Goal: Find specific page/section: Find specific page/section

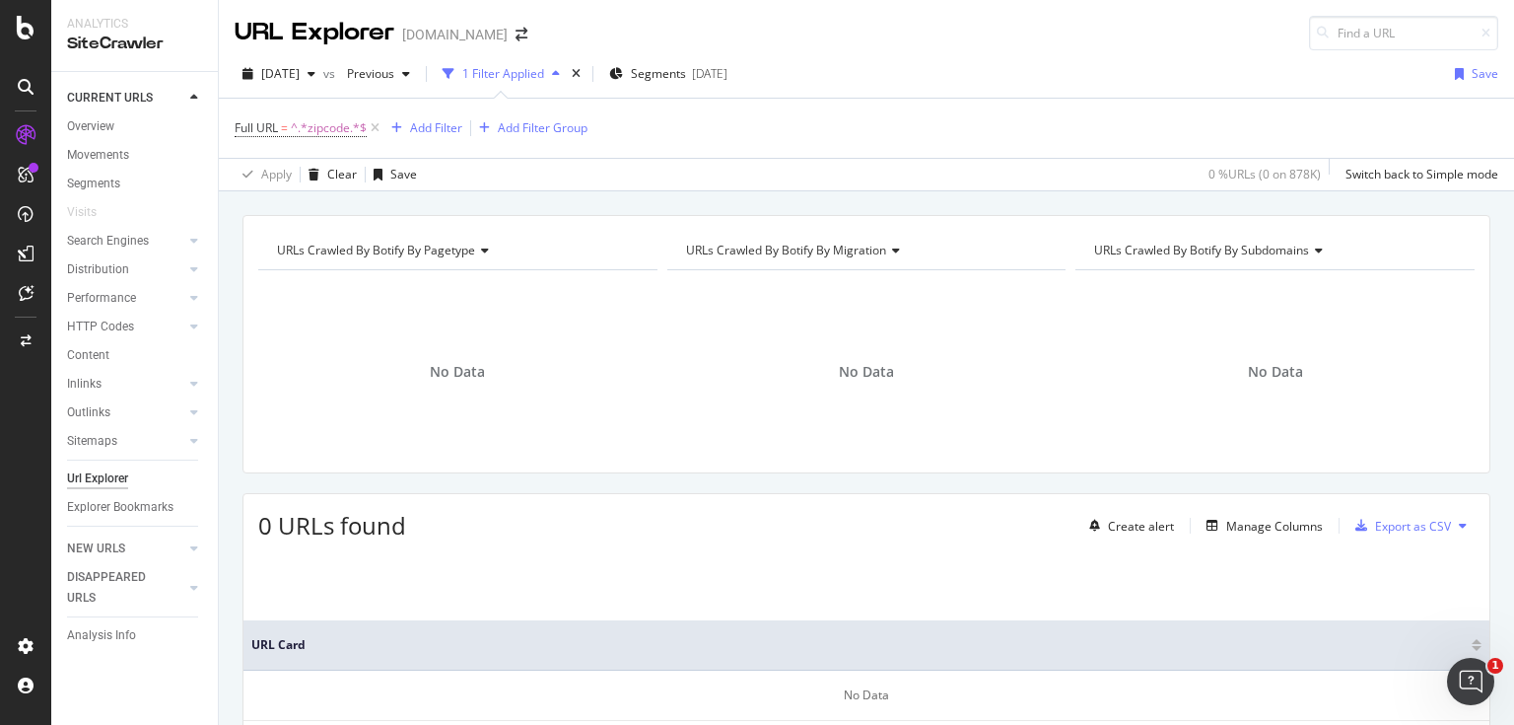
scroll to position [79, 0]
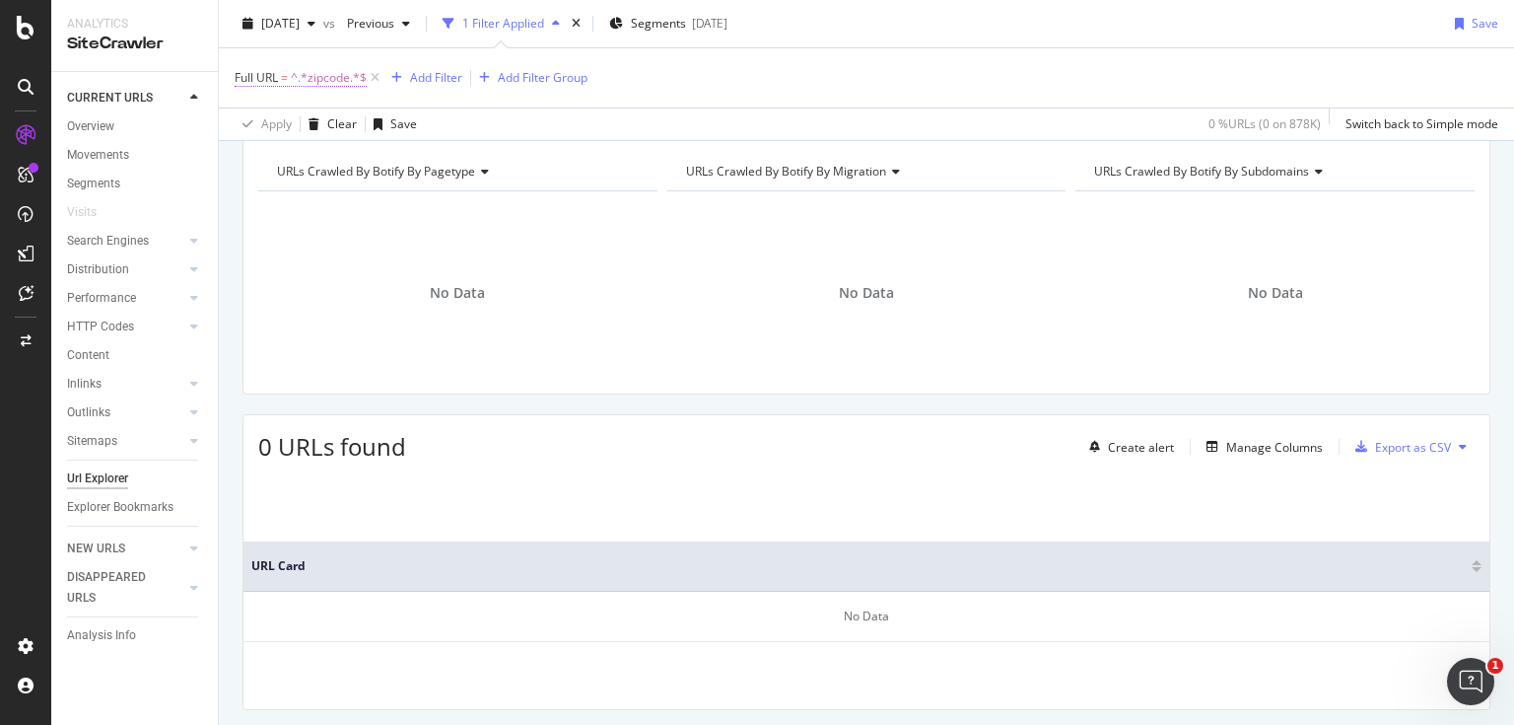
click at [276, 72] on span "Full URL" at bounding box center [256, 77] width 43 height 17
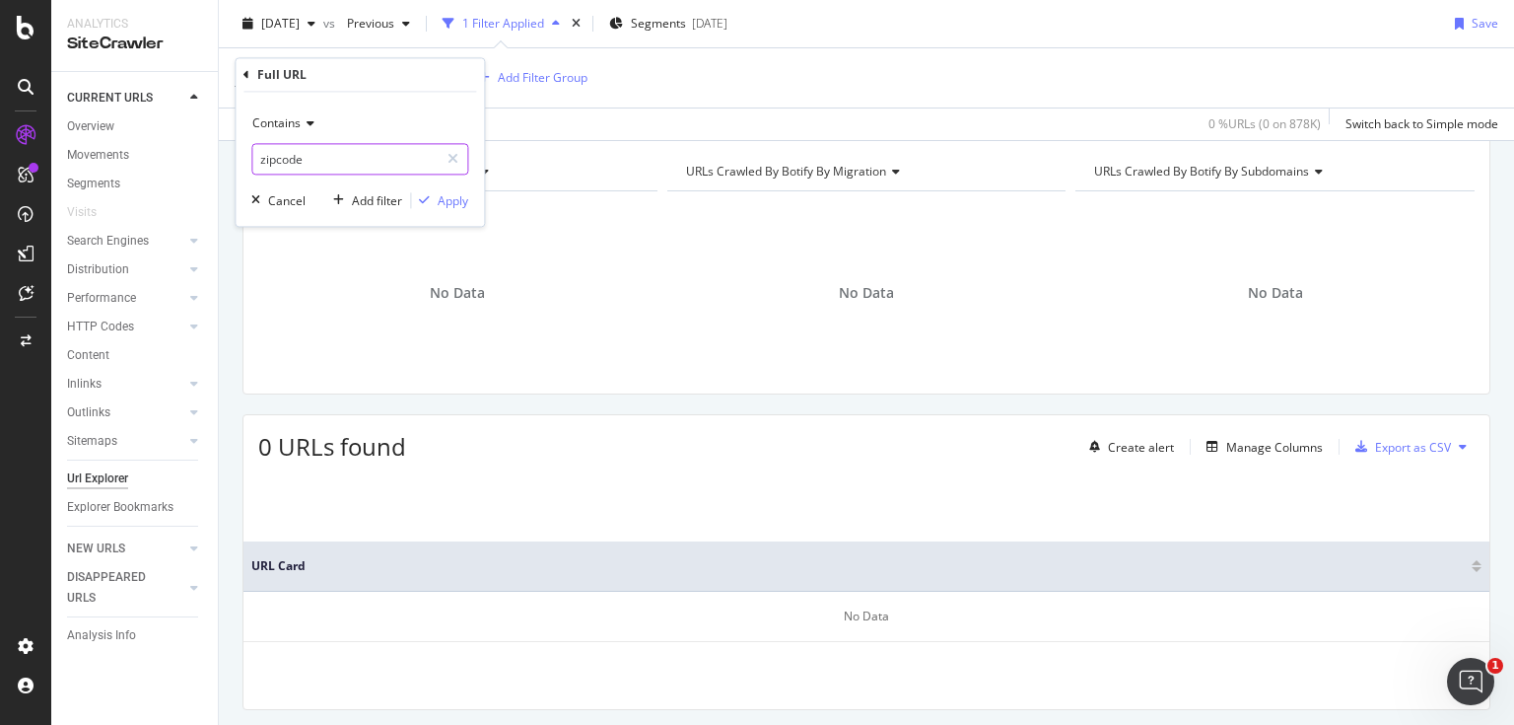
click at [332, 150] on input "zipcode" at bounding box center [345, 160] width 186 height 32
type input "zip"
click at [444, 195] on div "Apply" at bounding box center [453, 200] width 31 height 17
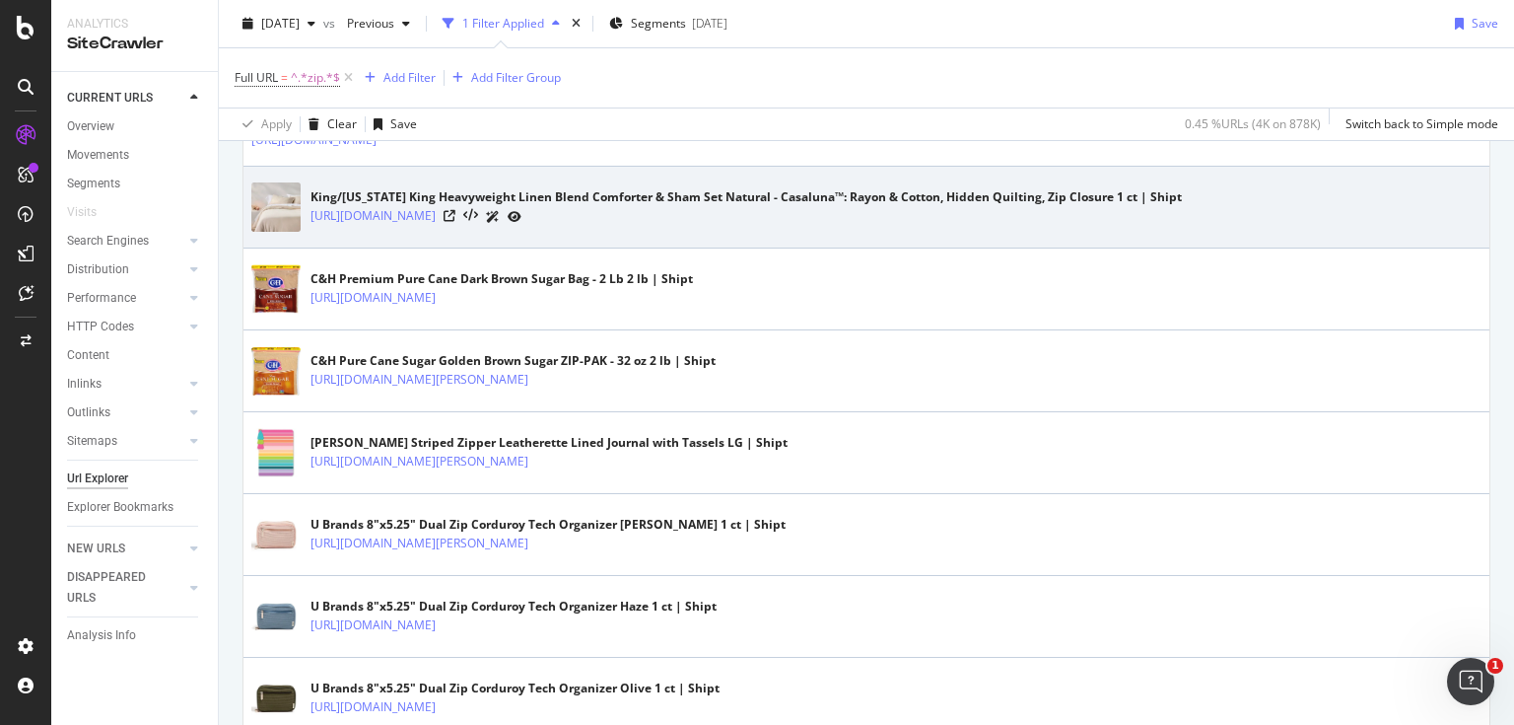
scroll to position [715, 0]
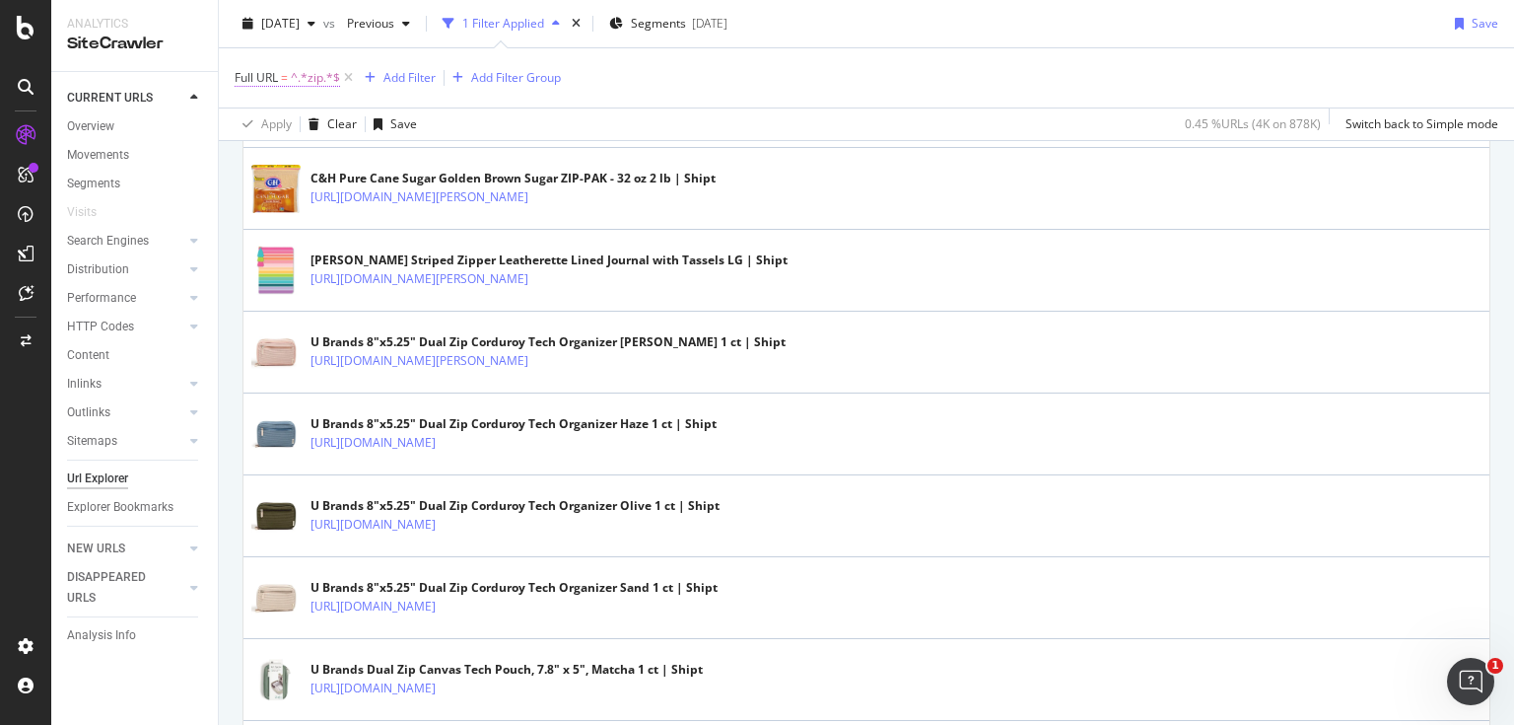
click at [296, 79] on span "^.*zip.*$" at bounding box center [315, 78] width 49 height 28
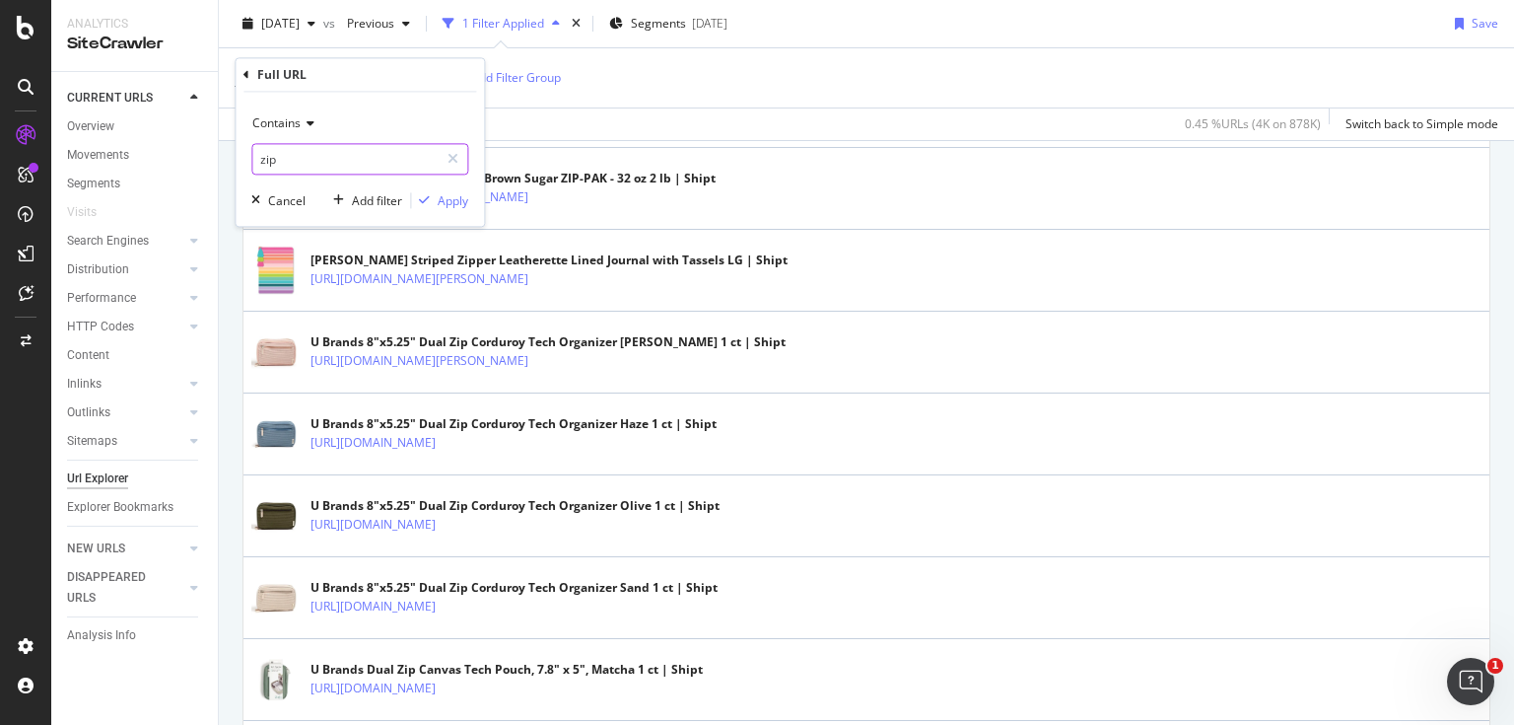
click at [264, 169] on input "zip" at bounding box center [345, 160] width 186 height 32
type input "?zip"
click at [418, 191] on button "Apply" at bounding box center [439, 201] width 57 height 20
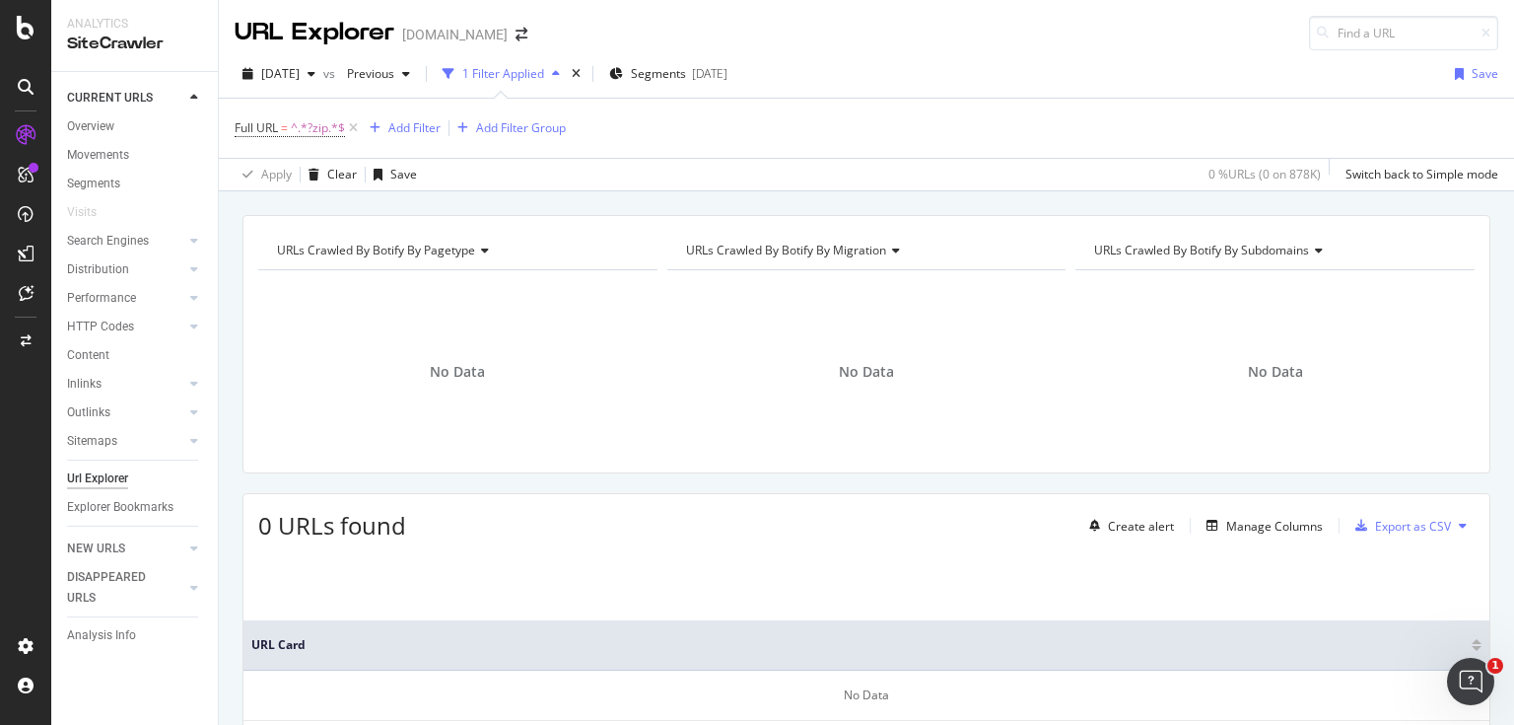
click at [503, 75] on div "1 Filter Applied" at bounding box center [503, 73] width 82 height 17
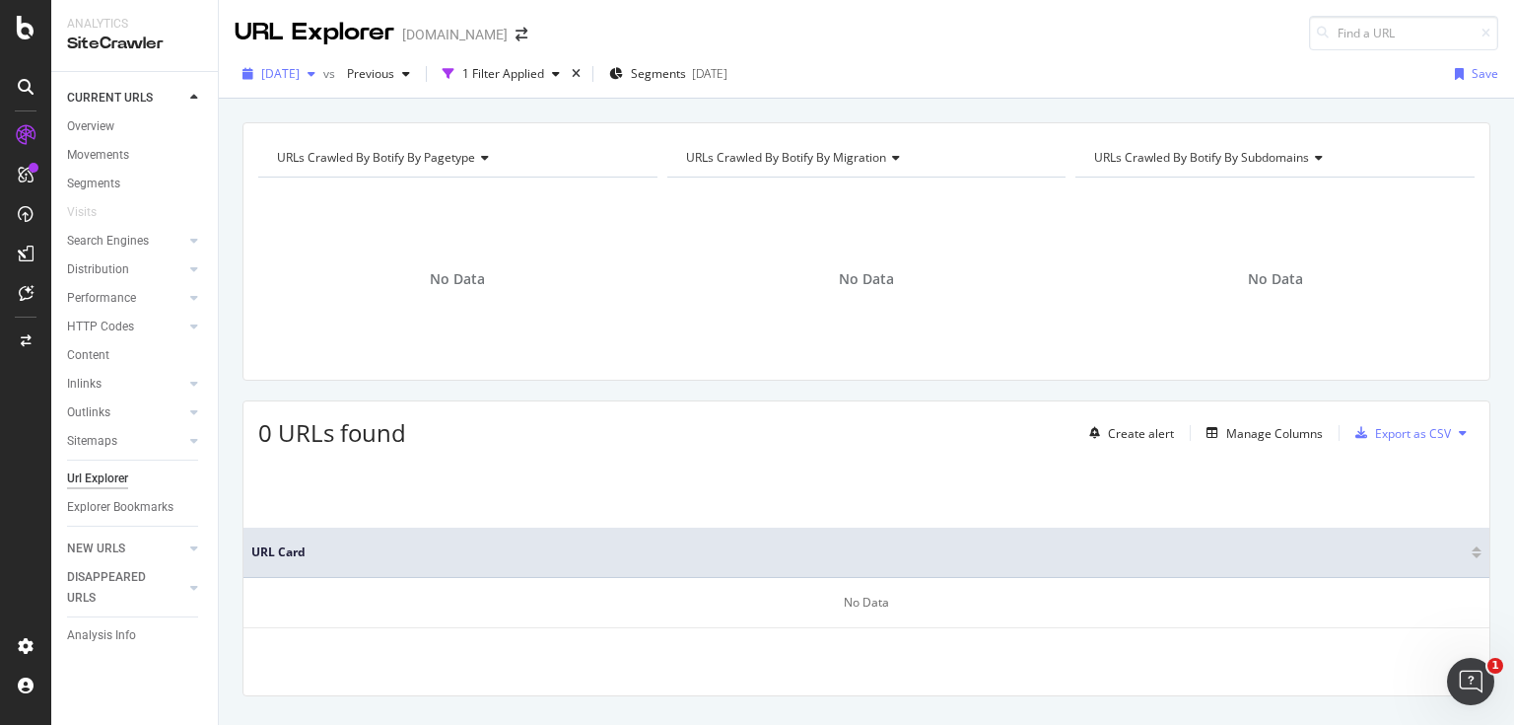
click at [300, 66] on span "[DATE]" at bounding box center [280, 73] width 38 height 17
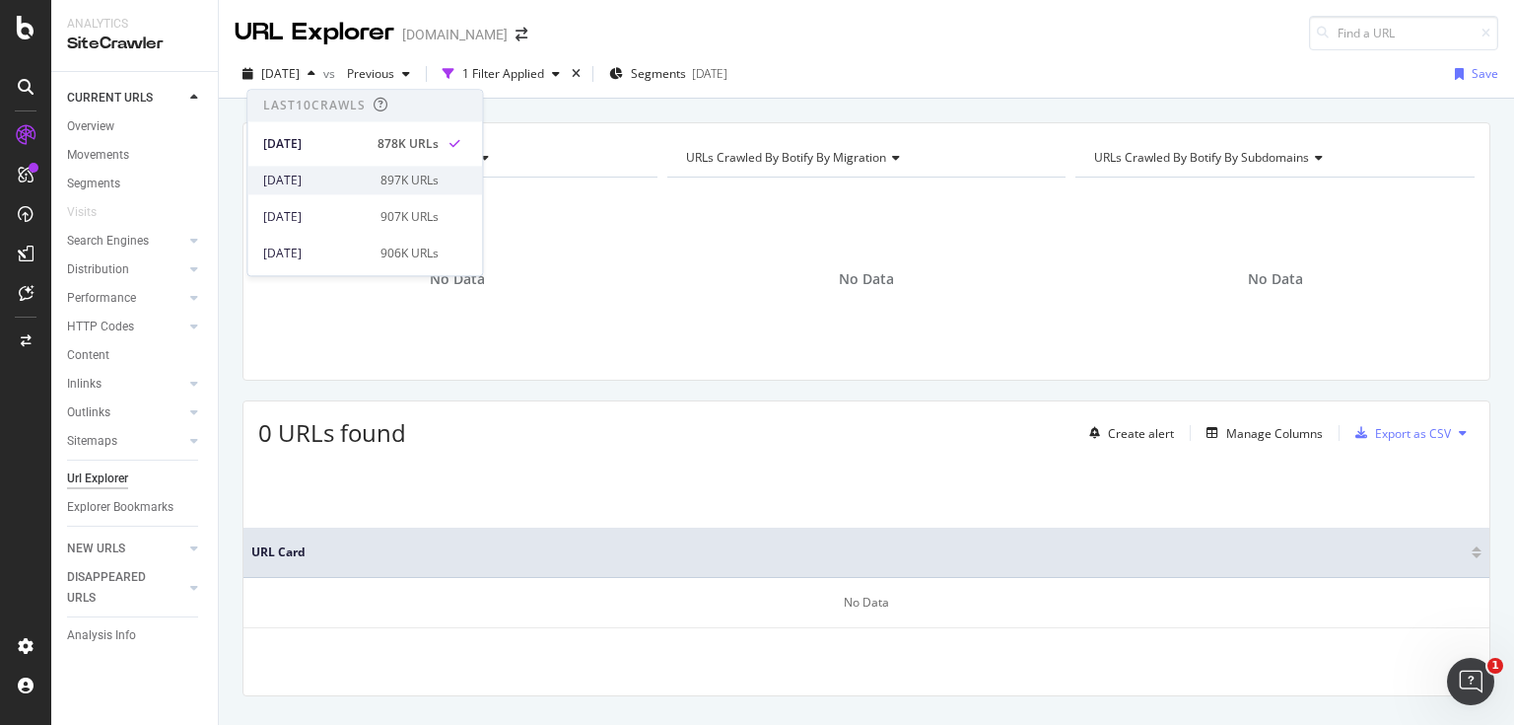
click at [380, 181] on div "897K URLs" at bounding box center [409, 181] width 58 height 18
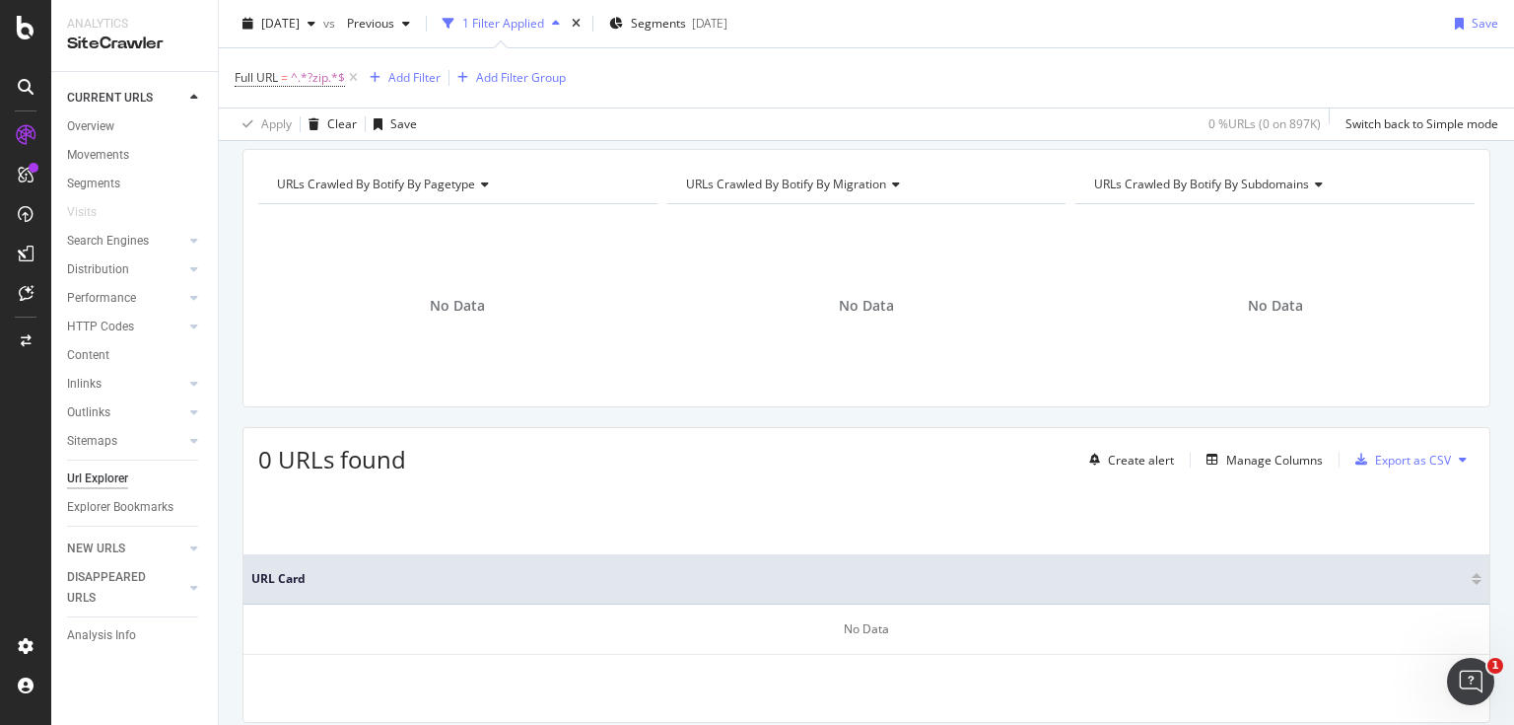
scroll to position [79, 0]
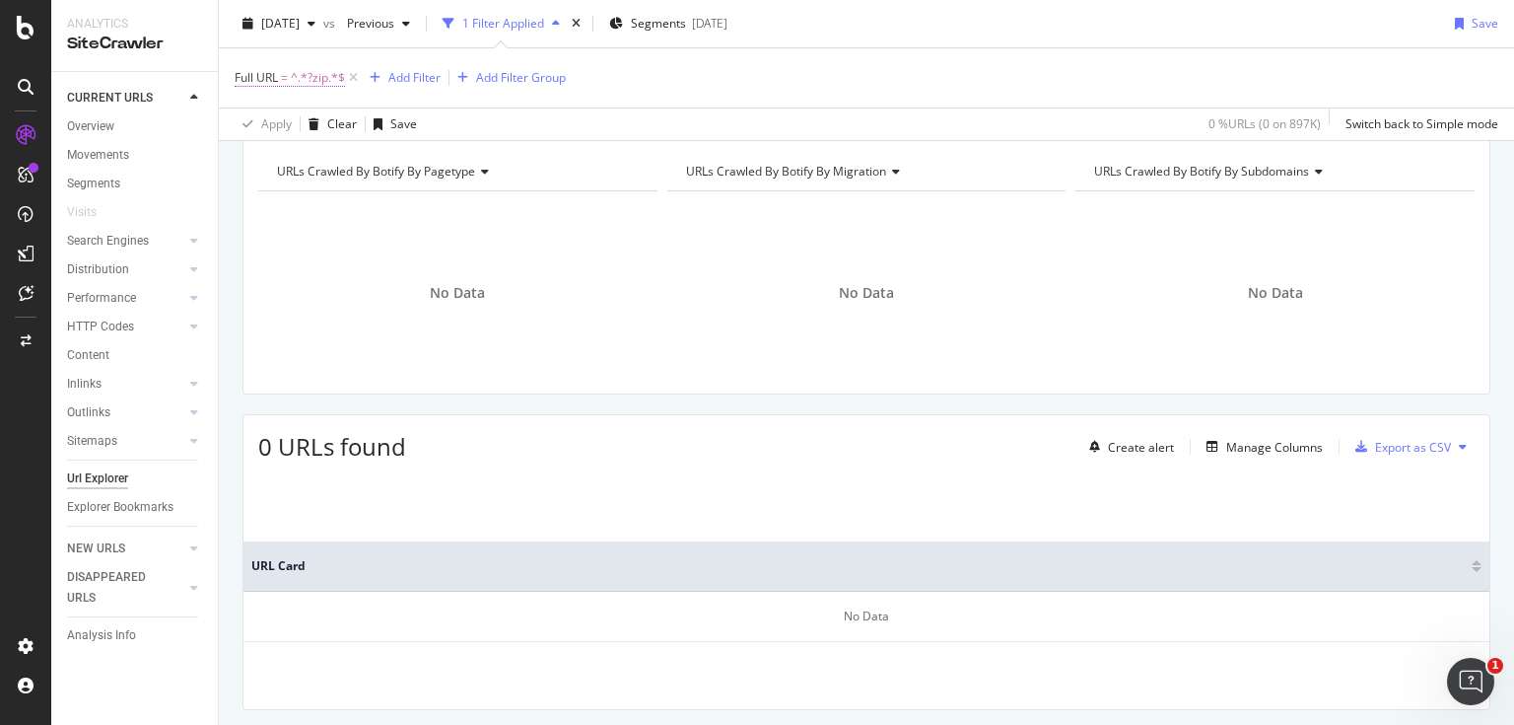
click at [279, 75] on span "Full URL = ^.*?zip.*$" at bounding box center [290, 78] width 110 height 18
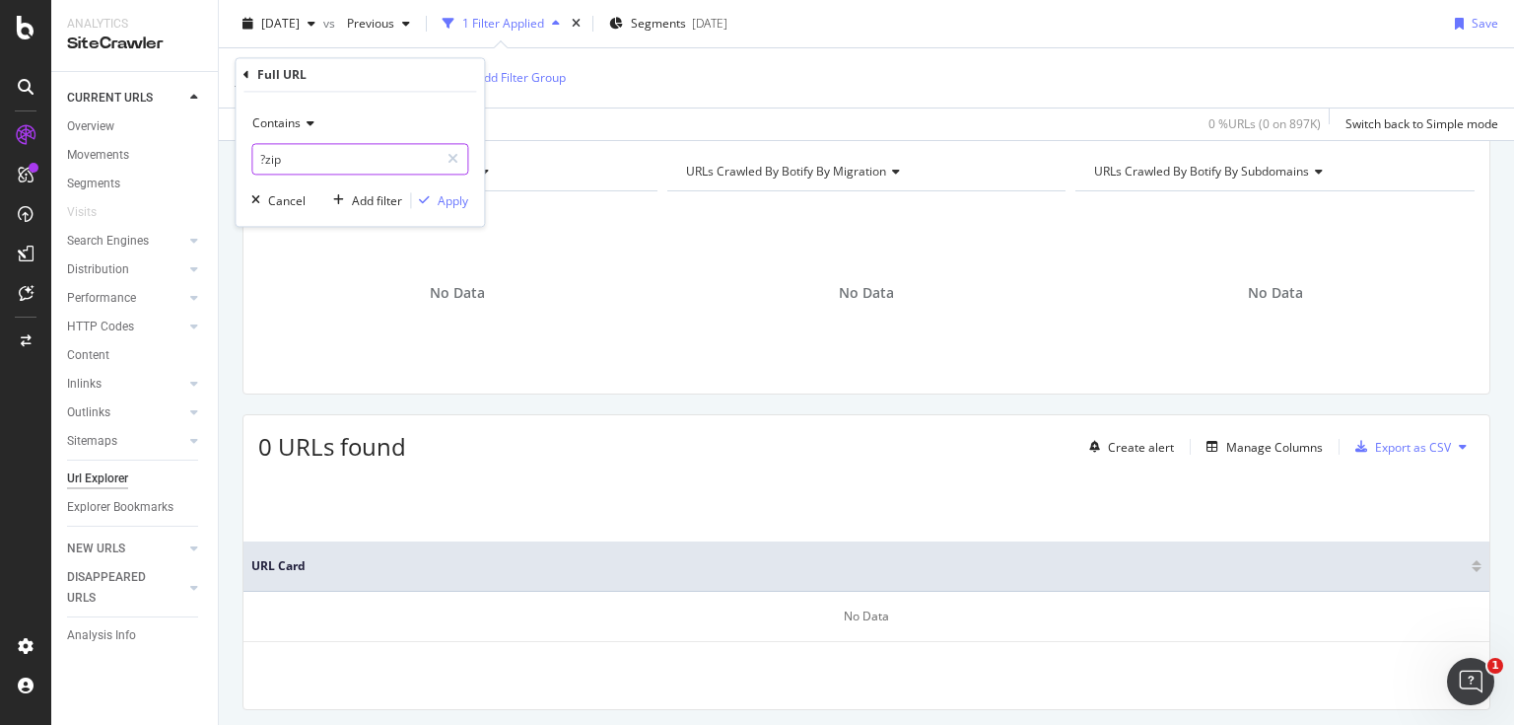
click at [324, 154] on input "?zip" at bounding box center [345, 160] width 186 height 32
click at [325, 154] on input "?zip" at bounding box center [345, 160] width 186 height 32
click at [328, 153] on input "?zip" at bounding box center [345, 160] width 186 height 32
type input "?utm"
click at [437, 200] on div "button" at bounding box center [424, 201] width 27 height 12
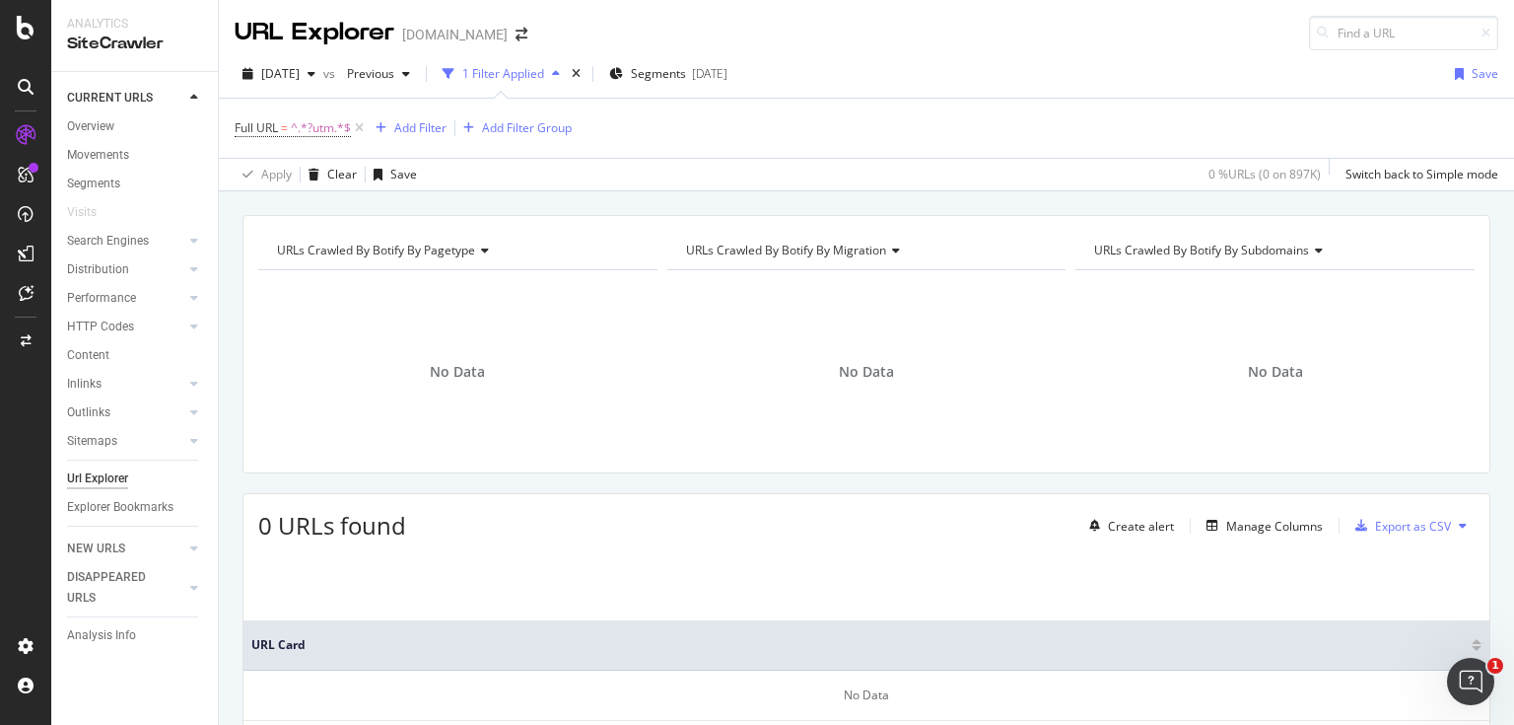
click at [1043, 445] on div "No Data" at bounding box center [866, 372] width 399 height 172
click at [313, 130] on span "^.*?utm.*$" at bounding box center [321, 128] width 60 height 28
click at [593, 228] on div "URLs Crawled By Botify By pagetype Chart (by Value) Table Expand Export as CSV …" at bounding box center [866, 344] width 1248 height 258
click at [316, 120] on span "^.*?utm.*$" at bounding box center [321, 128] width 60 height 28
click at [319, 205] on input "?utm" at bounding box center [345, 209] width 186 height 32
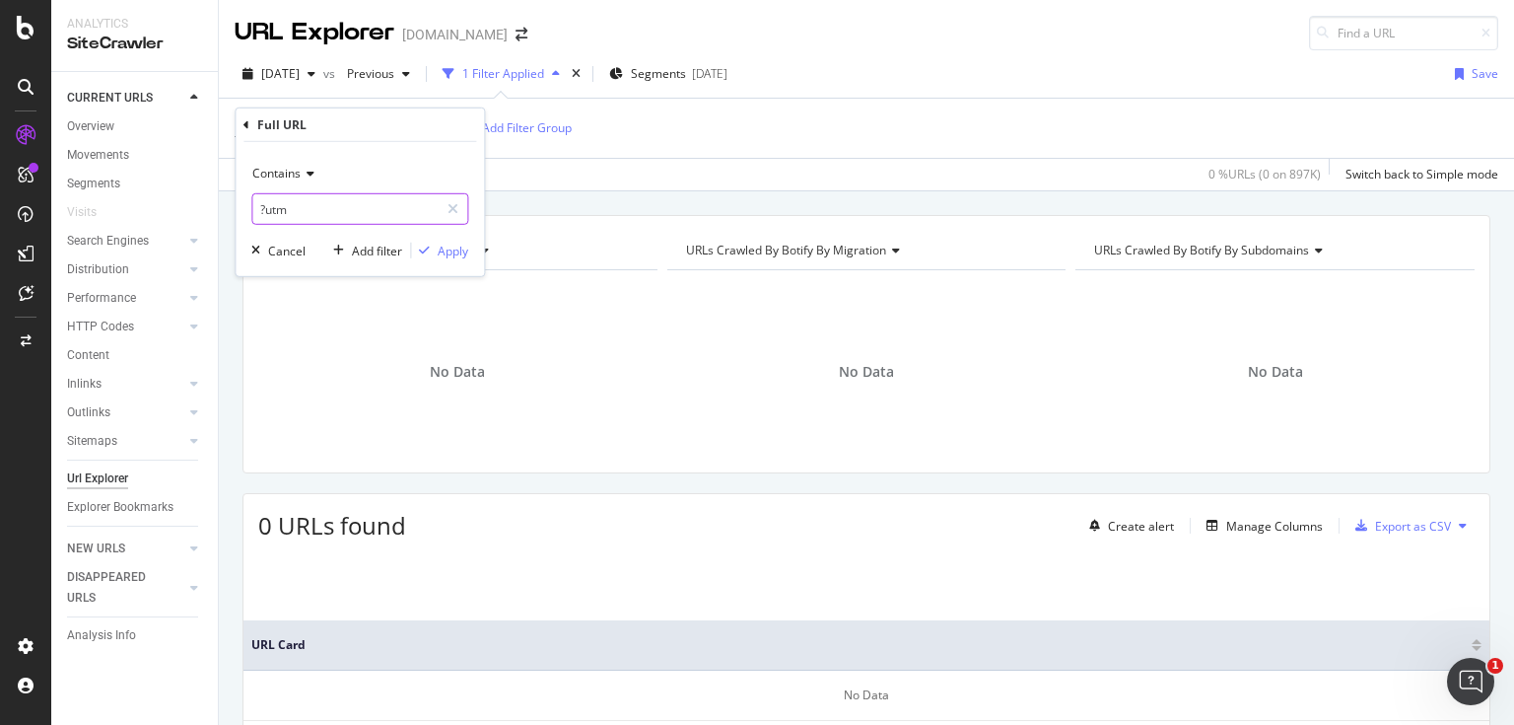
click at [319, 203] on input "?utm" at bounding box center [345, 209] width 186 height 32
type input "utm"
click at [435, 244] on div "button" at bounding box center [424, 250] width 27 height 12
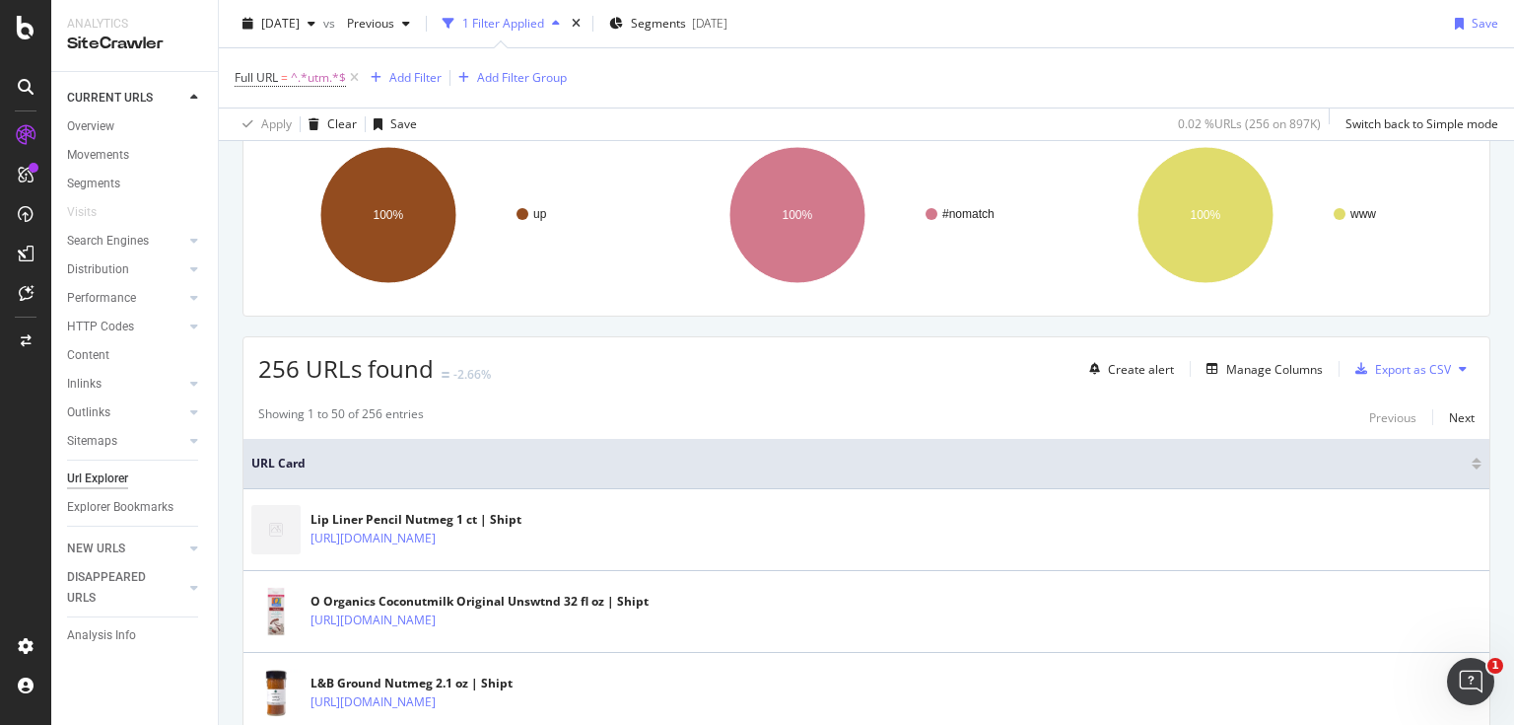
scroll to position [158, 0]
